Goal: Information Seeking & Learning: Learn about a topic

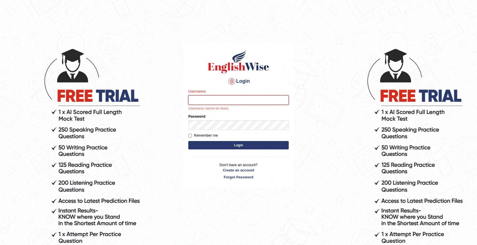
type input "natachacrh"
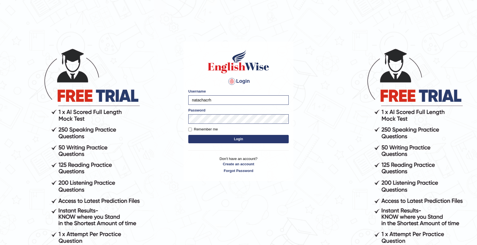
click at [256, 136] on button "Login" at bounding box center [238, 139] width 100 height 8
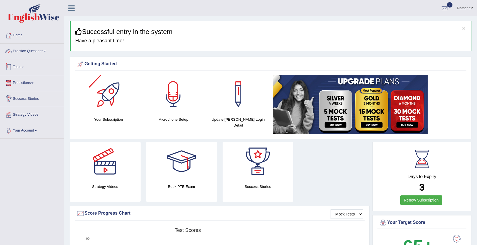
click at [36, 56] on link "Practice Questions" at bounding box center [32, 50] width 64 height 14
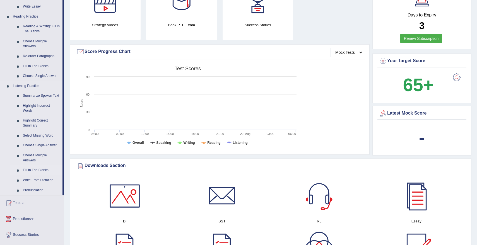
scroll to position [163, 0]
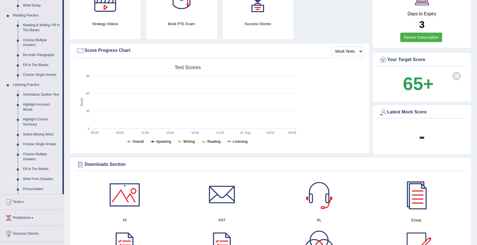
click at [40, 184] on link "Write From Dictation" at bounding box center [41, 179] width 42 height 10
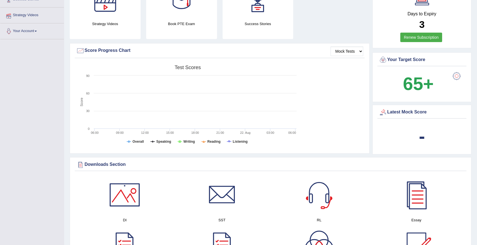
scroll to position [67, 0]
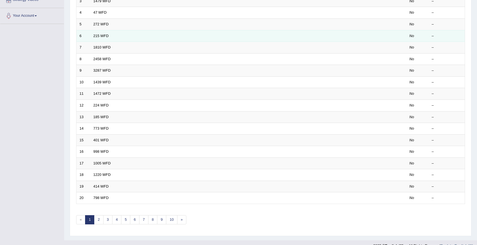
scroll to position [124, 0]
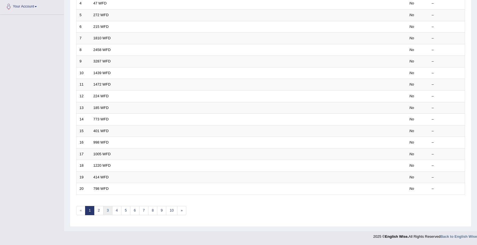
click at [108, 211] on link "3" at bounding box center [107, 210] width 9 height 9
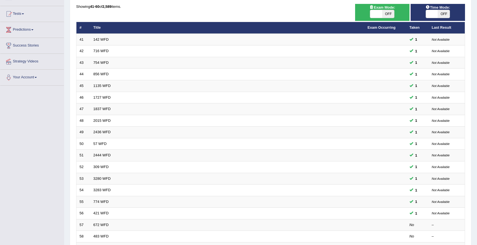
scroll to position [124, 0]
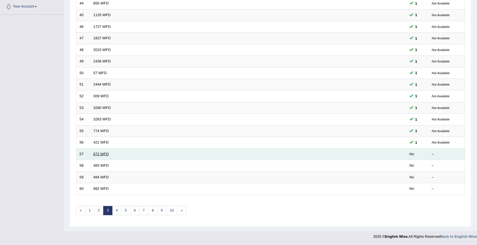
click at [107, 152] on link "672 WFD" at bounding box center [100, 154] width 15 height 4
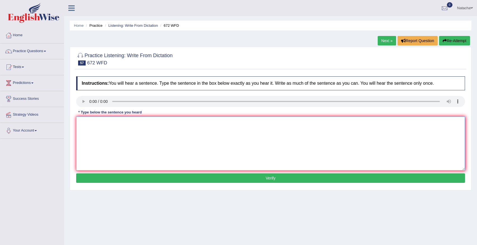
click at [79, 134] on textarea at bounding box center [270, 143] width 388 height 54
drag, startPoint x: 93, startPoint y: 123, endPoint x: 101, endPoint y: 142, distance: 20.5
click at [93, 123] on textarea "Student are encourage to read new book recomended by Mr Jones" at bounding box center [270, 143] width 388 height 54
click at [169, 122] on textarea "Students are encourage to read new books recomended by Mr Jones." at bounding box center [270, 143] width 388 height 54
click at [216, 120] on textarea "Students are encourage to read new books recomanded by Mr Jones." at bounding box center [270, 143] width 388 height 54
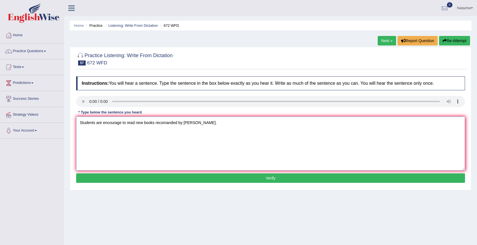
click at [168, 122] on textarea "Students are encourage to read new books recomanded by Mr Jones." at bounding box center [270, 143] width 388 height 54
click at [249, 144] on textarea "Students are encourage to read new books recommanded by Mr Jones." at bounding box center [270, 143] width 388 height 54
click at [173, 125] on textarea "Students are encourage to read new books recommanded by Mr Jones." at bounding box center [270, 143] width 388 height 54
click at [168, 125] on textarea "Students are encourage to read new books recommended by Mr Jones." at bounding box center [270, 143] width 388 height 54
click at [211, 127] on textarea "Students are encourage to read new books recomended by Mr Jones." at bounding box center [270, 143] width 388 height 54
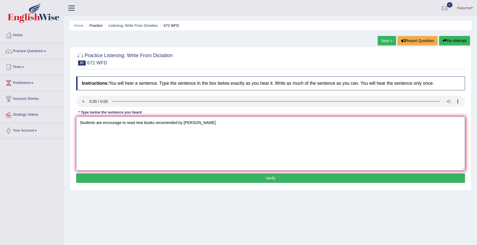
type textarea "Students are encourage to read new books recomended by Mr Jones."
click at [205, 177] on button "Verify" at bounding box center [270, 177] width 388 height 9
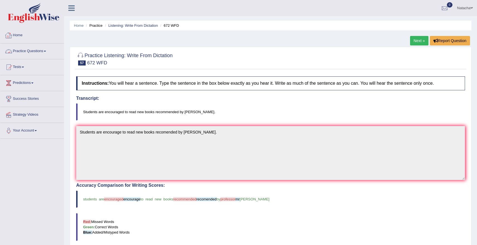
click at [30, 50] on link "Practice Questions" at bounding box center [32, 50] width 64 height 14
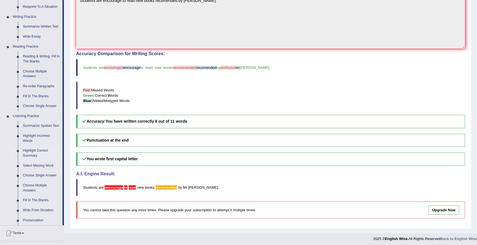
scroll to position [134, 0]
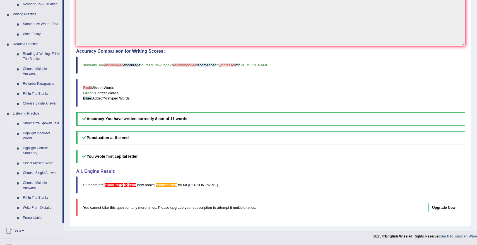
click at [32, 124] on link "Summarize Spoken Text" at bounding box center [41, 123] width 42 height 10
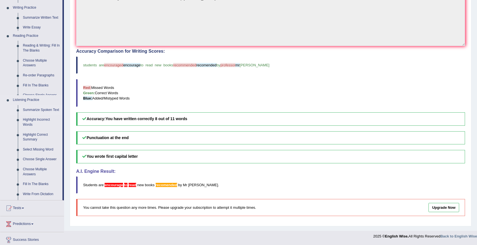
scroll to position [134, 0]
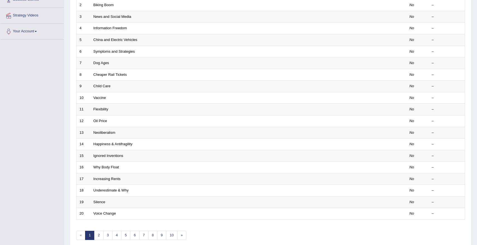
scroll to position [124, 0]
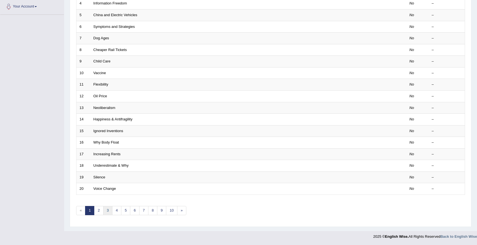
click at [106, 214] on link "3" at bounding box center [107, 210] width 9 height 9
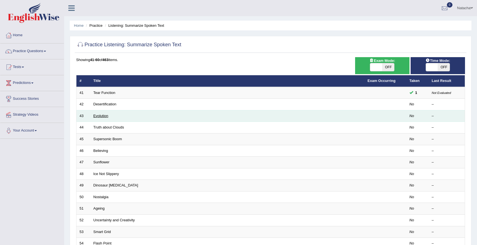
click at [105, 116] on link "Evolution" at bounding box center [100, 116] width 15 height 4
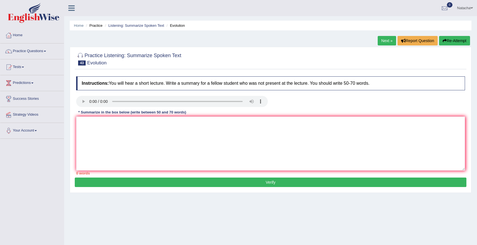
click at [319, 21] on ul "Home Practice Listening: Summarize Spoken Text Evolution" at bounding box center [270, 26] width 401 height 10
click at [105, 135] on textarea at bounding box center [270, 143] width 388 height 54
click at [231, 122] on textarea "This audio is about the evolution. The evolution is a revolution and a network c" at bounding box center [270, 143] width 388 height 54
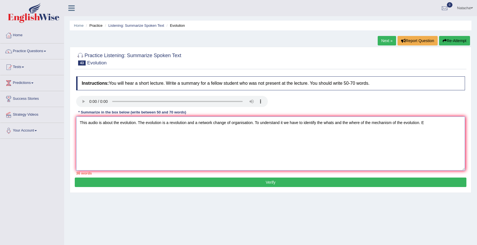
click at [254, 123] on textarea "This audio is about the evolution. The evolution is a revolution and a network …" at bounding box center [270, 143] width 388 height 54
click at [279, 147] on textarea "This audio is about the evolution. The evolution is a revolution and a network …" at bounding box center [270, 143] width 388 height 54
drag, startPoint x: 320, startPoint y: 120, endPoint x: 319, endPoint y: 123, distance: 3.2
click at [320, 120] on textarea "This audio is about the evolution. The evolution is a revolution and a network …" at bounding box center [270, 143] width 388 height 54
click at [318, 123] on textarea "This audio is about the evolution. The evolution is a revolution and a network …" at bounding box center [270, 143] width 388 height 54
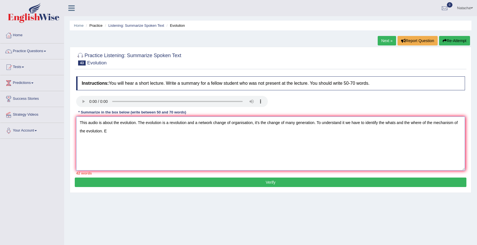
click at [322, 129] on textarea "This audio is about the evolution. The evolution is a revolution and a network …" at bounding box center [270, 143] width 388 height 54
click at [398, 123] on textarea "This audio is about the evolution. The evolution is a revolution and a network …" at bounding box center [270, 143] width 388 height 54
click at [401, 132] on textarea "This audio is about the evolution. The evolution is a revolution and a network …" at bounding box center [270, 143] width 388 height 54
click at [410, 127] on textarea "This audio is about the evolution. The evolution is a revolution and a network …" at bounding box center [270, 143] width 388 height 54
click at [373, 126] on textarea "This audio is about the evolution. The evolution is a revolution and a network …" at bounding box center [270, 143] width 388 height 54
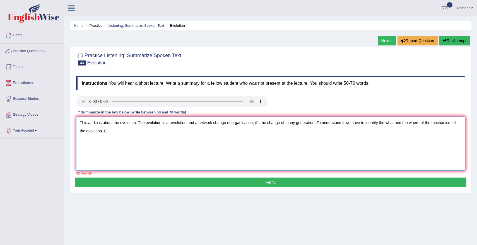
click at [299, 125] on textarea "This audio is about the evolution. The evolution is a revolution and a network …" at bounding box center [270, 143] width 388 height 54
click at [221, 142] on textarea "This audio is about the evolution. The evolution is a revolution and a network …" at bounding box center [270, 143] width 388 height 54
click at [191, 132] on textarea "This audio is about the evolution. The evolution is a revolution and a network …" at bounding box center [270, 143] width 388 height 54
click at [117, 132] on textarea "This audio is about the evolution. The evolution is a revolution and a network …" at bounding box center [270, 143] width 388 height 54
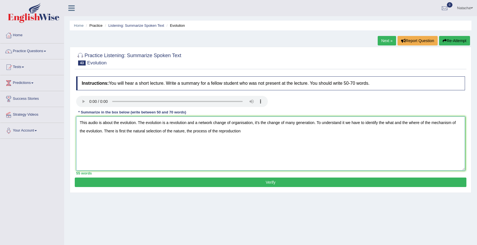
click at [185, 133] on textarea "This audio is about the evolution. The evolution is a revolution and a network …" at bounding box center [270, 143] width 388 height 54
click at [264, 123] on textarea "This audio is about the evolution. The evolution is a revolution and a network …" at bounding box center [270, 143] width 388 height 54
click at [258, 131] on textarea "This audio is about the evolution. The evolution is a revolution and a network …" at bounding box center [270, 143] width 388 height 54
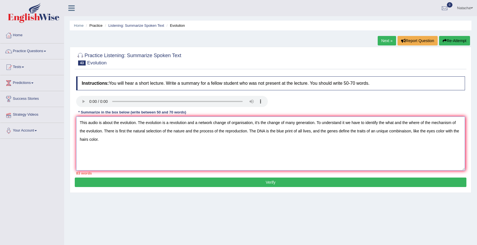
drag, startPoint x: 139, startPoint y: 122, endPoint x: 50, endPoint y: 120, distance: 88.6
click at [50, 120] on div "Toggle navigation Home Practice Questions Speaking Practice Read Aloud Repeat S…" at bounding box center [238, 145] width 477 height 290
drag, startPoint x: 170, startPoint y: 123, endPoint x: 194, endPoint y: 126, distance: 24.4
click at [194, 126] on textarea "The evolution is a revolution and a network change of organisation, it's the ch…" at bounding box center [270, 143] width 388 height 54
click at [184, 133] on textarea "The evolution is a revolution and a network change of organisation, it's the ch…" at bounding box center [270, 143] width 388 height 54
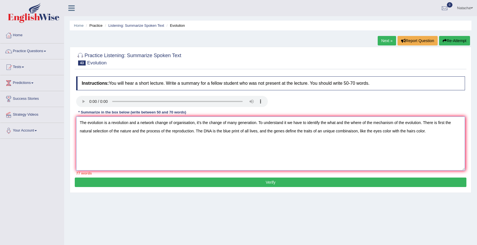
drag, startPoint x: 170, startPoint y: 122, endPoint x: 194, endPoint y: 124, distance: 23.5
click at [194, 124] on textarea "The evolution is a revolution and a network change of organisation, it's the ch…" at bounding box center [270, 143] width 388 height 54
drag, startPoint x: 196, startPoint y: 124, endPoint x: 170, endPoint y: 126, distance: 26.0
click at [170, 126] on textarea "The evolution is a revolution and a network change of organisation, it's the ch…" at bounding box center [270, 143] width 388 height 54
drag, startPoint x: 169, startPoint y: 122, endPoint x: 195, endPoint y: 126, distance: 25.7
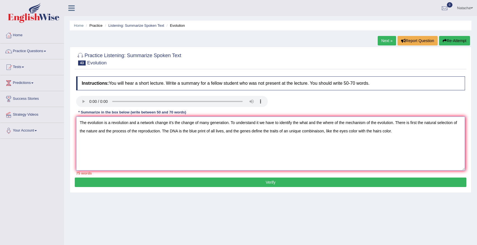
click at [195, 126] on textarea "The evolution is a revolution and a network change it's the change of many gene…" at bounding box center [270, 143] width 388 height 54
click at [248, 132] on textarea "The evolution is a revolution and a network change and the evolution of many ge…" at bounding box center [270, 143] width 388 height 54
drag, startPoint x: 341, startPoint y: 123, endPoint x: 399, endPoint y: 125, distance: 57.7
click at [399, 125] on textarea "The evolution is a revolution and a network change and the evolution of many ge…" at bounding box center [270, 143] width 388 height 54
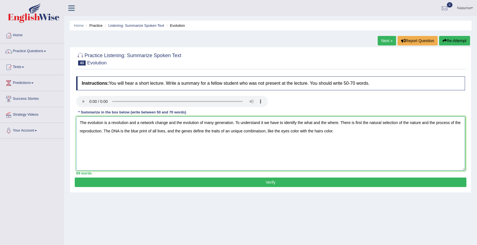
click at [403, 137] on textarea "The evolution is a revolution and a network change and the evolution of many ge…" at bounding box center [270, 143] width 388 height 54
drag, startPoint x: 402, startPoint y: 124, endPoint x: 423, endPoint y: 123, distance: 20.9
click at [423, 123] on textarea "The evolution is a revolution and a network change and the evolution of many ge…" at bounding box center [270, 143] width 388 height 54
click at [427, 128] on textarea "The evolution is a revolution and a network change and the evolution of many ge…" at bounding box center [270, 143] width 388 height 54
click at [204, 131] on textarea "The evolution is a revolution and a network change and the evolution of many ge…" at bounding box center [270, 143] width 388 height 54
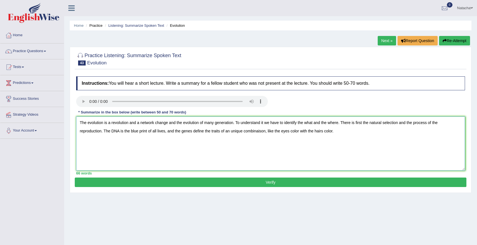
click at [232, 130] on textarea "The evolution is a revolution and a network change and the evolution of many ge…" at bounding box center [270, 143] width 388 height 54
click at [220, 131] on textarea "The evolution is a revolution and a network change and the evolution of many ge…" at bounding box center [270, 143] width 388 height 54
type textarea "The evolution is a revolution and a network change and the evolution of many ge…"
click at [235, 184] on button "Verify" at bounding box center [270, 182] width 391 height 9
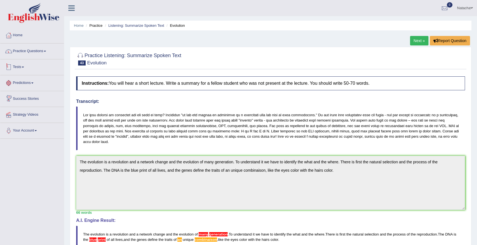
click at [41, 52] on link "Practice Questions" at bounding box center [32, 50] width 64 height 14
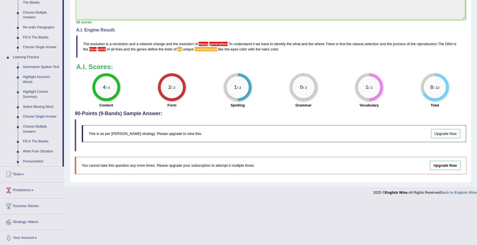
scroll to position [197, 0]
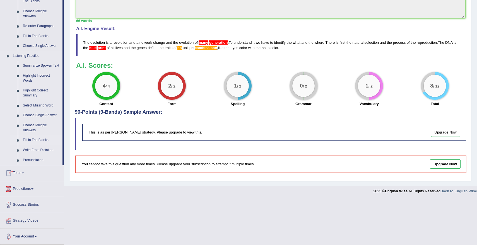
click at [43, 140] on link "Fill In The Blanks" at bounding box center [41, 140] width 42 height 10
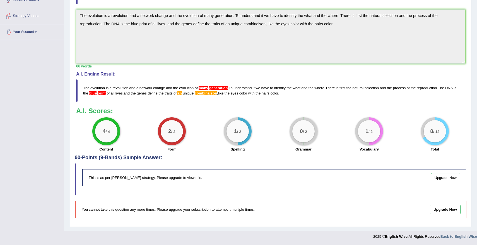
scroll to position [67, 0]
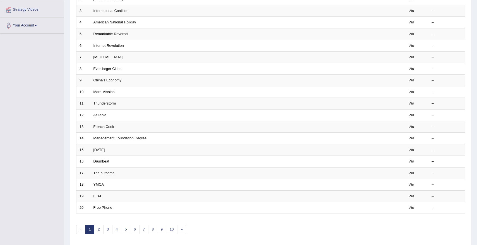
scroll to position [124, 0]
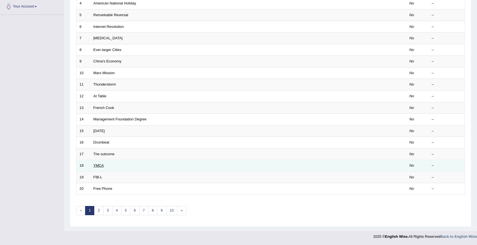
click at [98, 167] on link "YMCA" at bounding box center [98, 165] width 11 height 4
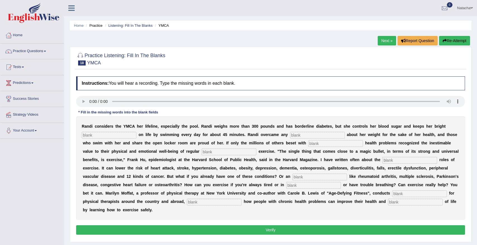
click at [119, 134] on input "text" at bounding box center [109, 135] width 55 height 7
type input "outlet"
click at [309, 134] on input "text" at bounding box center [317, 135] width 55 height 7
type input "selfconcerness"
click at [312, 143] on input "text" at bounding box center [335, 143] width 55 height 7
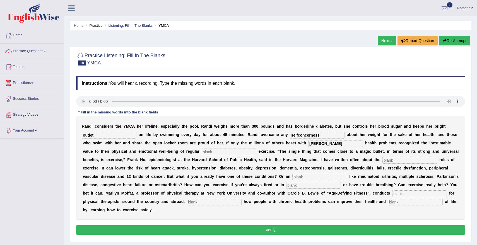
type input "cronic"
click at [201, 153] on input "text" at bounding box center [228, 152] width 55 height 7
type input "physical"
click at [382, 161] on input "text" at bounding box center [409, 160] width 55 height 7
type input "protectives"
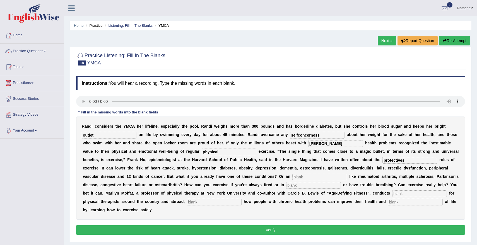
click at [292, 177] on input "text" at bounding box center [319, 177] width 55 height 7
type input "element"
click at [180, 188] on div "R a n d i c o n s i d e r s t h e Y M C A h e r l i f e l i n e , e s p e c i a…" at bounding box center [270, 167] width 388 height 103
click at [286, 183] on input "text" at bounding box center [313, 185] width 55 height 7
type input "pain"
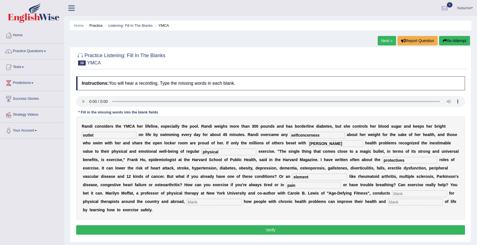
click at [429, 184] on b "a" at bounding box center [430, 185] width 2 height 4
click at [392, 193] on input "text" at bounding box center [419, 193] width 55 height 7
type input "workshop"
click at [187, 202] on input "text" at bounding box center [214, 202] width 55 height 7
type input "demontratuve"
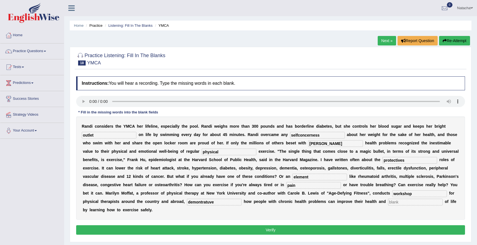
click at [388, 203] on input "text" at bounding box center [415, 202] width 55 height 7
type input "quality"
click at [187, 203] on input "demontratuve" at bounding box center [214, 202] width 55 height 7
click at [187, 203] on input "demontrative" at bounding box center [214, 202] width 55 height 7
click at [187, 201] on input "demonstrative" at bounding box center [214, 202] width 55 height 7
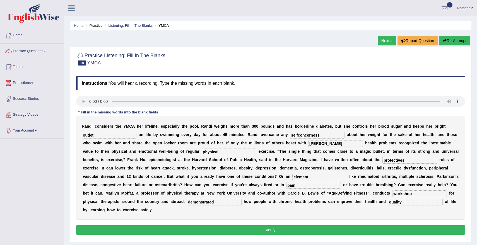
type input "demonstrated"
click at [175, 182] on div "R a n d i c o n s i d e r s t h e Y M C A h e r l i f e l i n e , e s p e c i a…" at bounding box center [270, 167] width 388 height 103
click at [308, 142] on input "cronic" at bounding box center [335, 143] width 55 height 7
type input "chronic"
click at [319, 136] on input "selfconcerness" at bounding box center [317, 135] width 55 height 7
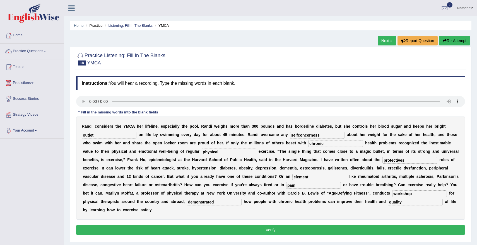
click at [290, 137] on input "selfconcerness" at bounding box center [317, 135] width 55 height 7
click at [322, 138] on input "selfconcerness" at bounding box center [317, 135] width 55 height 7
type input "selfconcerness"
click at [116, 136] on input "outlet" at bounding box center [109, 135] width 55 height 7
click at [129, 225] on button "Verify" at bounding box center [270, 229] width 388 height 9
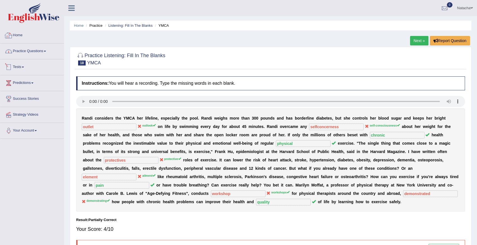
click at [21, 55] on link "Practice Questions" at bounding box center [32, 50] width 64 height 14
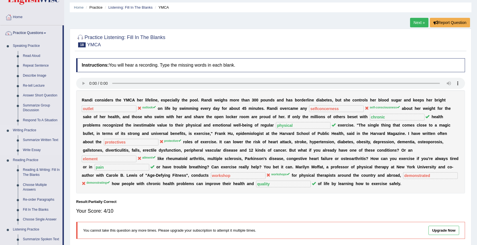
scroll to position [19, 0]
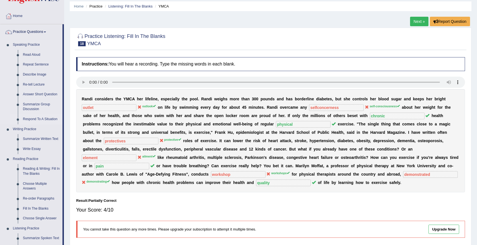
click at [46, 122] on link "Respond To A Situation" at bounding box center [41, 119] width 42 height 10
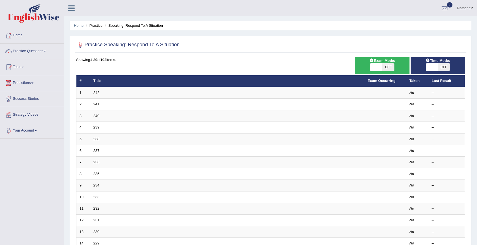
scroll to position [124, 0]
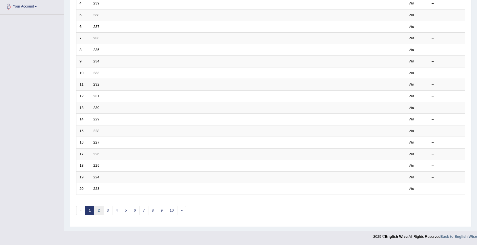
click at [97, 208] on link "2" at bounding box center [98, 210] width 9 height 9
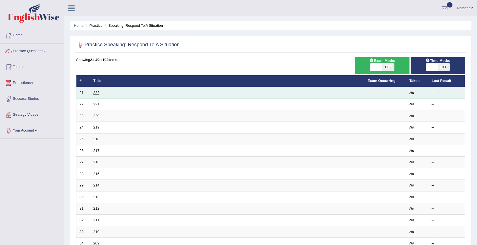
click at [97, 94] on link "222" at bounding box center [96, 93] width 6 height 4
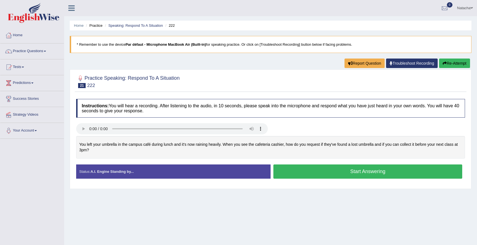
click at [372, 16] on div "Home Practice Speaking: Respond To A Situation 222 * Remember to use the device…" at bounding box center [270, 139] width 412 height 279
click at [293, 169] on button "Start Answering" at bounding box center [367, 171] width 189 height 14
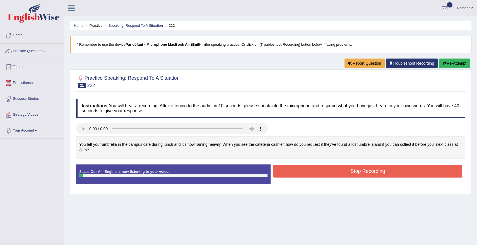
click at [293, 169] on button "Stop Recording" at bounding box center [367, 171] width 189 height 13
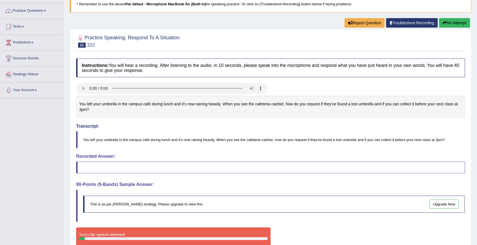
scroll to position [31, 0]
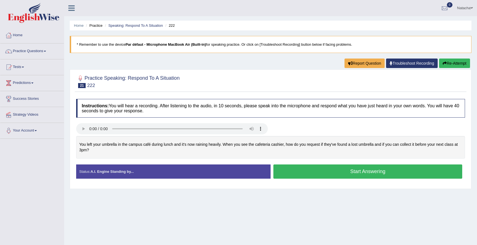
click at [315, 172] on button "Start Answering" at bounding box center [367, 171] width 189 height 14
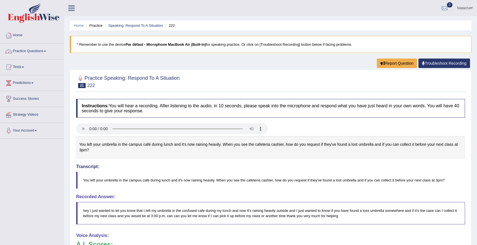
click at [42, 53] on link "Practice Questions" at bounding box center [32, 50] width 64 height 14
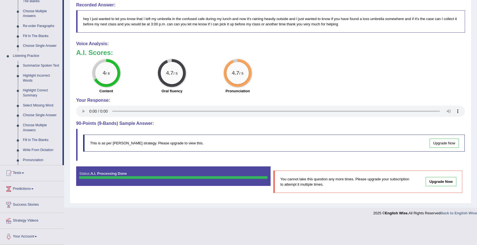
scroll to position [197, 0]
click at [43, 139] on link "Fill In The Blanks" at bounding box center [41, 140] width 42 height 10
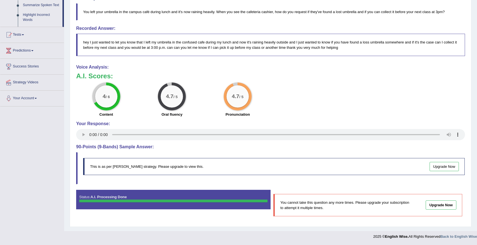
scroll to position [105, 0]
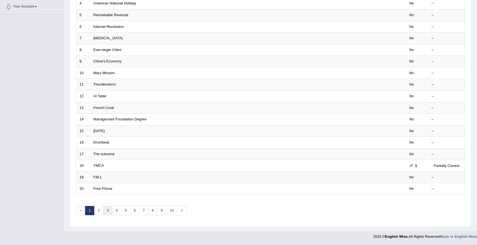
click at [107, 211] on link "3" at bounding box center [107, 210] width 9 height 9
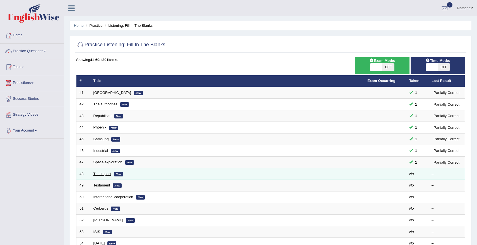
click at [107, 173] on link "The impact" at bounding box center [102, 174] width 18 height 4
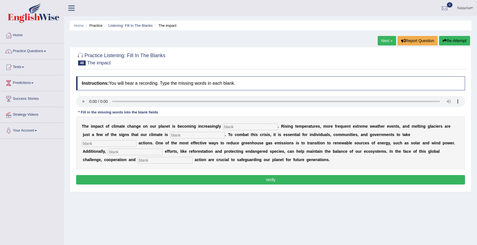
click at [246, 126] on input "text" at bounding box center [250, 126] width 55 height 7
type input "evident"
click at [176, 135] on input "text" at bounding box center [197, 135] width 55 height 7
type input "changing"
click at [136, 140] on input "text" at bounding box center [109, 143] width 55 height 7
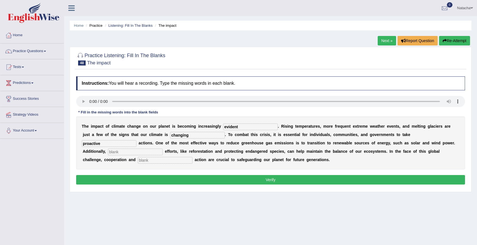
type input "proactive"
click at [162, 149] on input "text" at bounding box center [135, 152] width 55 height 7
type input "conservation"
click at [138, 163] on input "text" at bounding box center [165, 160] width 55 height 7
type input "collectives"
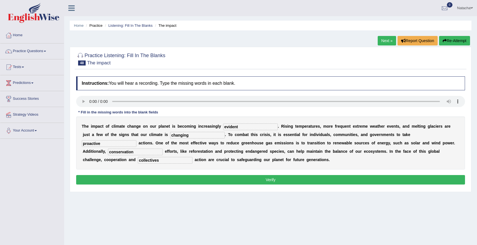
click at [178, 135] on input "changing" at bounding box center [197, 135] width 55 height 7
type input "changing"
click at [260, 126] on input "evident" at bounding box center [250, 126] width 55 height 7
click at [136, 140] on input "proactive" at bounding box center [109, 143] width 55 height 7
click at [367, 179] on button "Verify" at bounding box center [270, 179] width 388 height 9
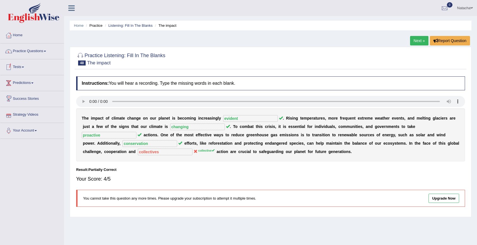
click at [45, 57] on link "Practice Questions" at bounding box center [32, 50] width 64 height 14
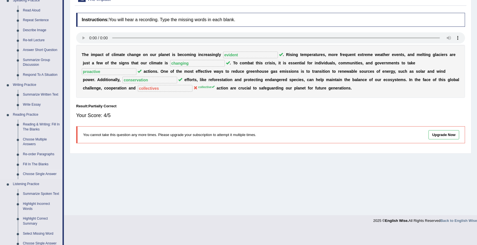
scroll to position [82, 0]
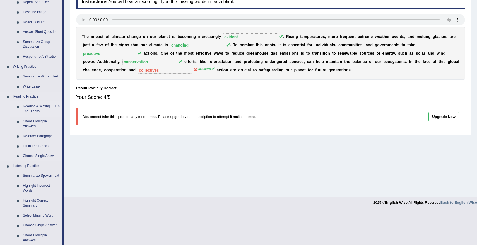
click at [38, 109] on link "Reading & Writing: Fill In The Blanks" at bounding box center [41, 108] width 42 height 15
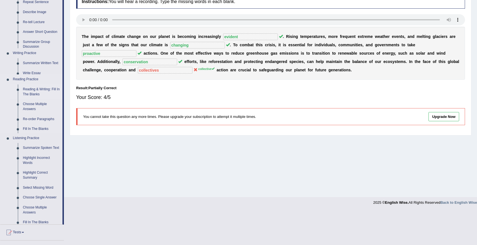
scroll to position [48, 0]
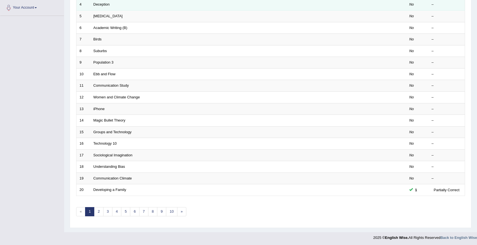
scroll to position [124, 0]
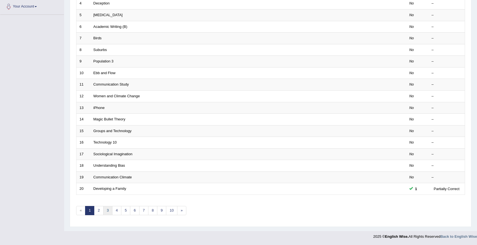
click at [107, 212] on link "3" at bounding box center [107, 210] width 9 height 9
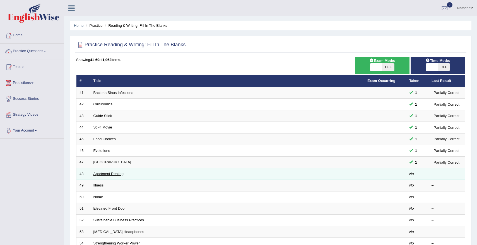
click at [107, 175] on link "Apartment Renting" at bounding box center [108, 174] width 30 height 4
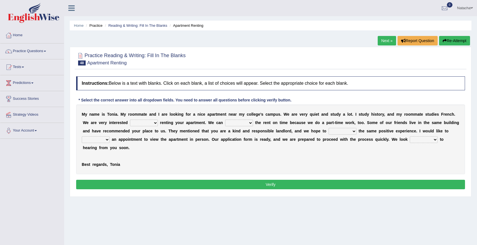
click at [137, 115] on b "m" at bounding box center [135, 114] width 3 height 4
click at [141, 121] on select "for about at in" at bounding box center [144, 123] width 28 height 7
select select "for"
click at [130, 120] on select "for about at in" at bounding box center [144, 123] width 28 height 7
click at [247, 123] on select "afford get pay bring" at bounding box center [239, 123] width 28 height 7
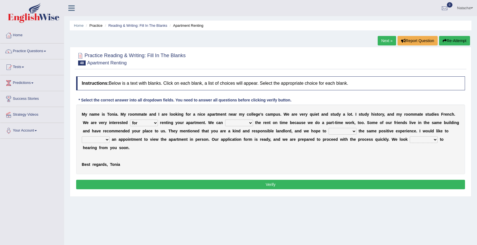
select select "pay"
click at [225, 120] on select "afford get pay bring" at bounding box center [239, 123] width 28 height 7
click at [356, 132] on select "form meet have decide" at bounding box center [342, 131] width 28 height 7
select select "meet"
click at [345, 128] on select "form meet have decide" at bounding box center [342, 131] width 28 height 7
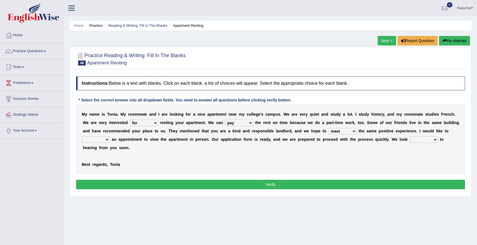
click at [105, 137] on select "own recall revise make" at bounding box center [96, 139] width 28 height 7
select select "make"
click at [89, 136] on select "own recall revise make" at bounding box center [96, 139] width 28 height 7
click at [426, 140] on select "around out in forward" at bounding box center [423, 139] width 28 height 7
select select "forward"
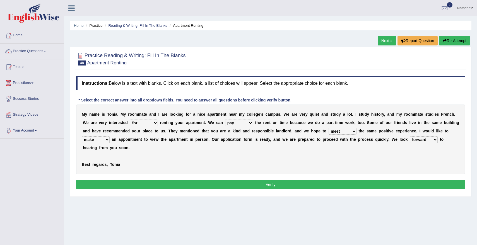
click at [417, 136] on select "around out in forward" at bounding box center [423, 139] width 28 height 7
click at [417, 185] on button "Verify" at bounding box center [270, 184] width 388 height 9
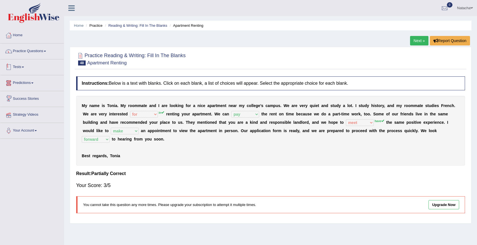
click at [24, 56] on link "Practice Questions" at bounding box center [32, 50] width 64 height 14
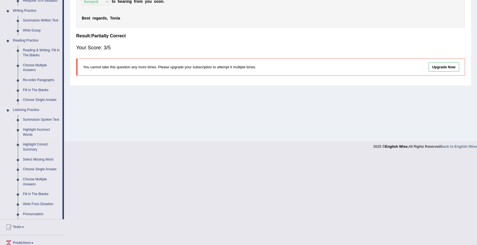
scroll to position [121, 0]
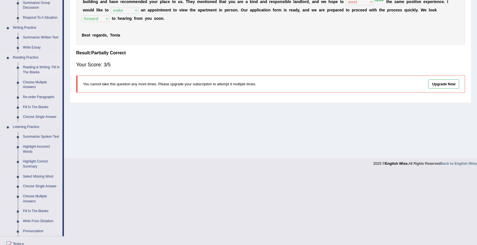
click at [40, 68] on link "Reading & Writing: Fill In The Blanks" at bounding box center [41, 69] width 42 height 15
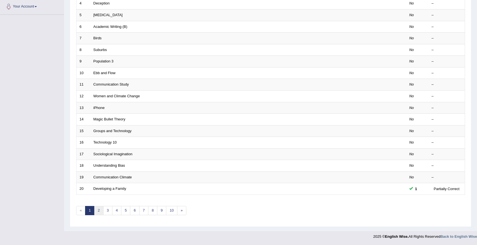
click at [99, 212] on link "2" at bounding box center [98, 210] width 9 height 9
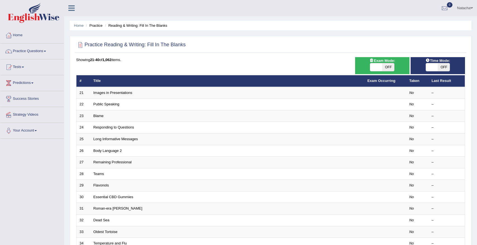
click at [122, 88] on td "Images in Presentations" at bounding box center [227, 93] width 274 height 12
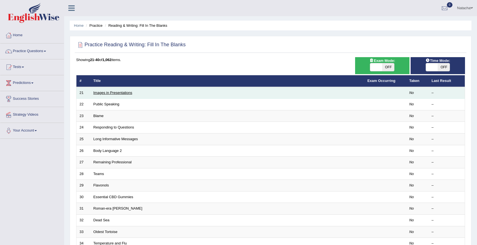
click at [123, 93] on link "Images in Presentations" at bounding box center [112, 93] width 39 height 4
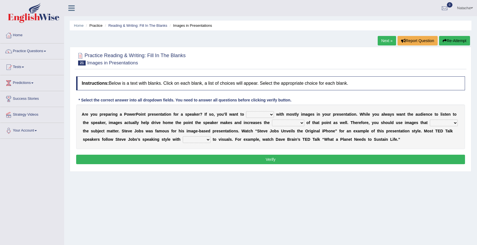
click at [254, 116] on select "stand stay stick stock" at bounding box center [260, 114] width 28 height 7
click at [258, 113] on select "stand stay stick stock" at bounding box center [260, 114] width 28 height 7
select select "stand"
click at [246, 111] on select "stand stay stick stock" at bounding box center [260, 114] width 28 height 7
click at [273, 117] on select "stand stay stick stock" at bounding box center [260, 114] width 28 height 7
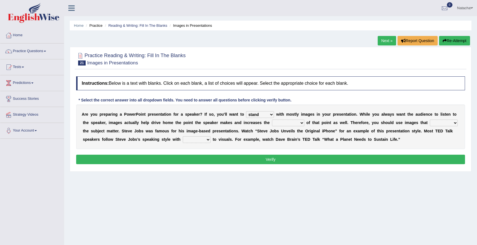
click at [286, 122] on select "memorability morality mobilization mobility" at bounding box center [288, 123] width 32 height 7
click at [293, 124] on select "memorability morality mobilization mobility" at bounding box center [288, 123] width 32 height 7
select select "morality"
click at [272, 120] on select "memorability morality mobilization mobility" at bounding box center [288, 123] width 32 height 7
click at [444, 123] on select "suggest supply submit support" at bounding box center [443, 123] width 28 height 7
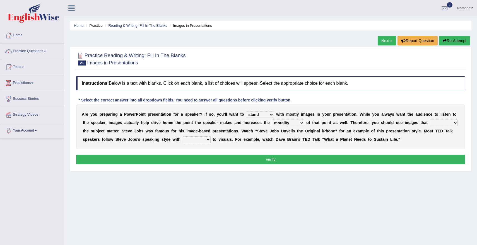
select select "support"
click at [429, 120] on select "suggest supply submit support" at bounding box center [443, 123] width 28 height 7
click at [203, 139] on select "regard result retrospect request" at bounding box center [197, 139] width 28 height 7
click at [201, 140] on select "regard result retrospect request" at bounding box center [197, 139] width 28 height 7
select select "regard"
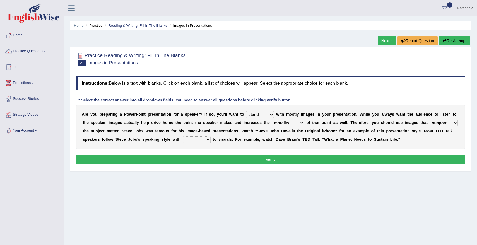
click at [183, 136] on select "regard result retrospect request" at bounding box center [197, 139] width 28 height 7
click at [253, 160] on button "Verify" at bounding box center [270, 159] width 388 height 9
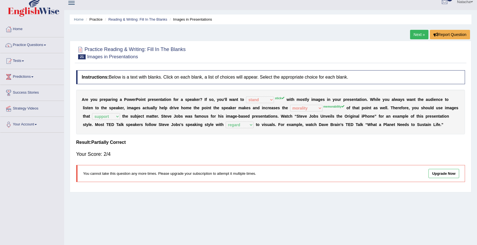
scroll to position [7, 0]
click at [45, 46] on link "Practice Questions" at bounding box center [32, 44] width 64 height 14
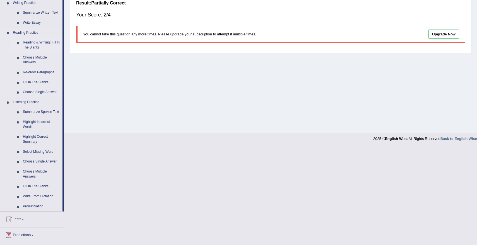
scroll to position [140, 0]
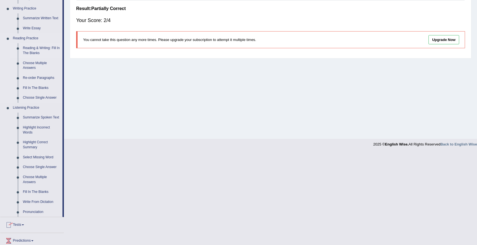
click at [45, 48] on link "Reading & Writing: Fill In The Blanks" at bounding box center [41, 50] width 42 height 15
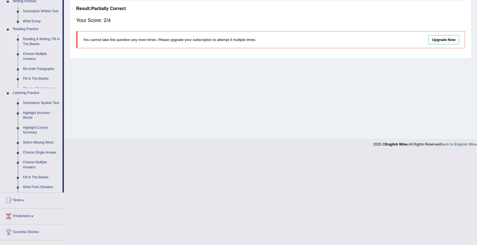
scroll to position [48, 0]
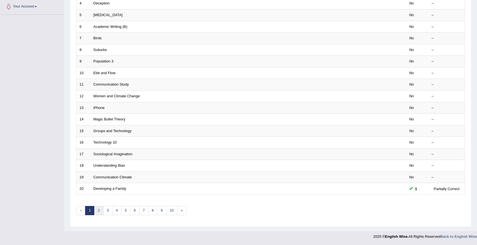
click at [100, 207] on link "2" at bounding box center [98, 210] width 9 height 9
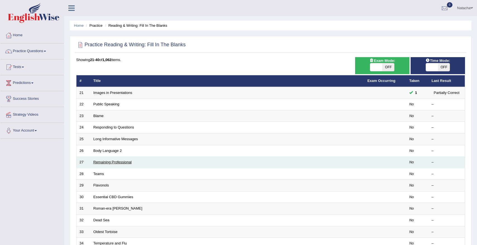
scroll to position [6, 0]
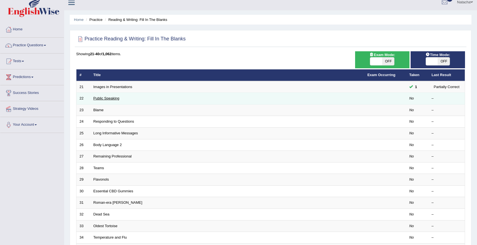
click at [109, 99] on link "Public Speaking" at bounding box center [106, 98] width 26 height 4
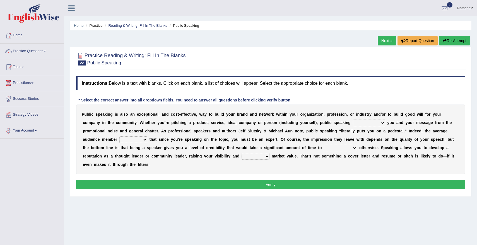
click at [353, 123] on select "differentiates disguises distributes dispute" at bounding box center [369, 123] width 32 height 7
select select "differentiates"
click at [353, 120] on select "differentiates disguises distributes dispute" at bounding box center [369, 123] width 32 height 7
click at [358, 121] on select "differentiates disguises distributes dispute" at bounding box center [369, 123] width 32 height 7
click at [119, 143] on select "assists assumes accesses assesses" at bounding box center [133, 139] width 28 height 7
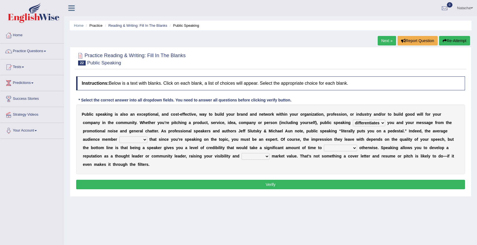
click at [119, 142] on select "assists assumes accesses assesses" at bounding box center [133, 139] width 28 height 7
click at [119, 138] on select "assists assumes accesses assesses" at bounding box center [133, 139] width 28 height 7
select select "assumes"
click at [119, 136] on select "assists assumes accesses assesses" at bounding box center [133, 139] width 28 height 7
click at [324, 149] on select "cultivate procrastinate communicate culminate" at bounding box center [340, 148] width 33 height 7
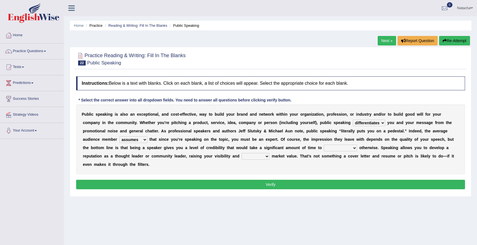
select select "communicate"
click at [324, 145] on select "cultivate procrastinate communicate culminate" at bounding box center [340, 148] width 33 height 7
click at [324, 149] on select "cultivate procrastinate communicate culminate" at bounding box center [340, 148] width 33 height 7
click at [324, 148] on select "cultivate procrastinate communicate culminate" at bounding box center [340, 148] width 33 height 7
click at [241, 156] on select "perceived diagnosed recessed divided" at bounding box center [255, 156] width 28 height 7
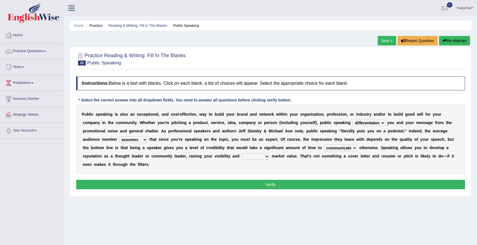
select select "perceived"
click at [241, 153] on select "perceived diagnosed recessed divided" at bounding box center [255, 156] width 28 height 7
click at [232, 184] on button "Verify" at bounding box center [270, 184] width 388 height 9
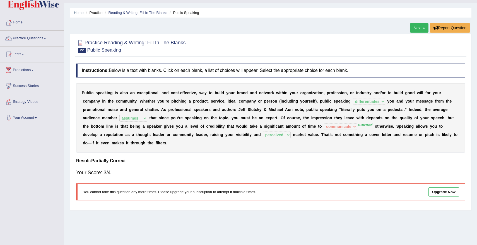
scroll to position [13, 0]
